Goal: Find specific page/section: Find specific page/section

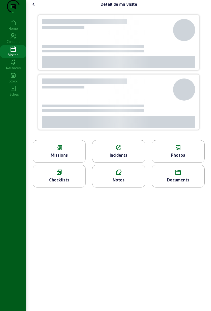
click at [7, 52] on icon at bounding box center [13, 49] width 26 height 6
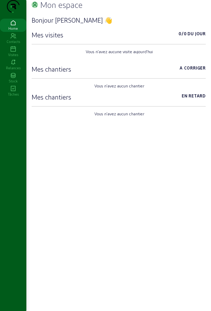
click at [15, 57] on div "Visites" at bounding box center [13, 54] width 26 height 5
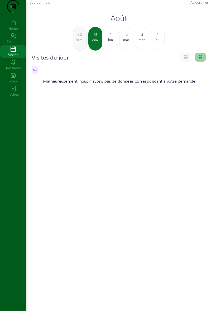
click at [110, 42] on div "lun." at bounding box center [110, 39] width 13 height 5
